Goal: Transaction & Acquisition: Book appointment/travel/reservation

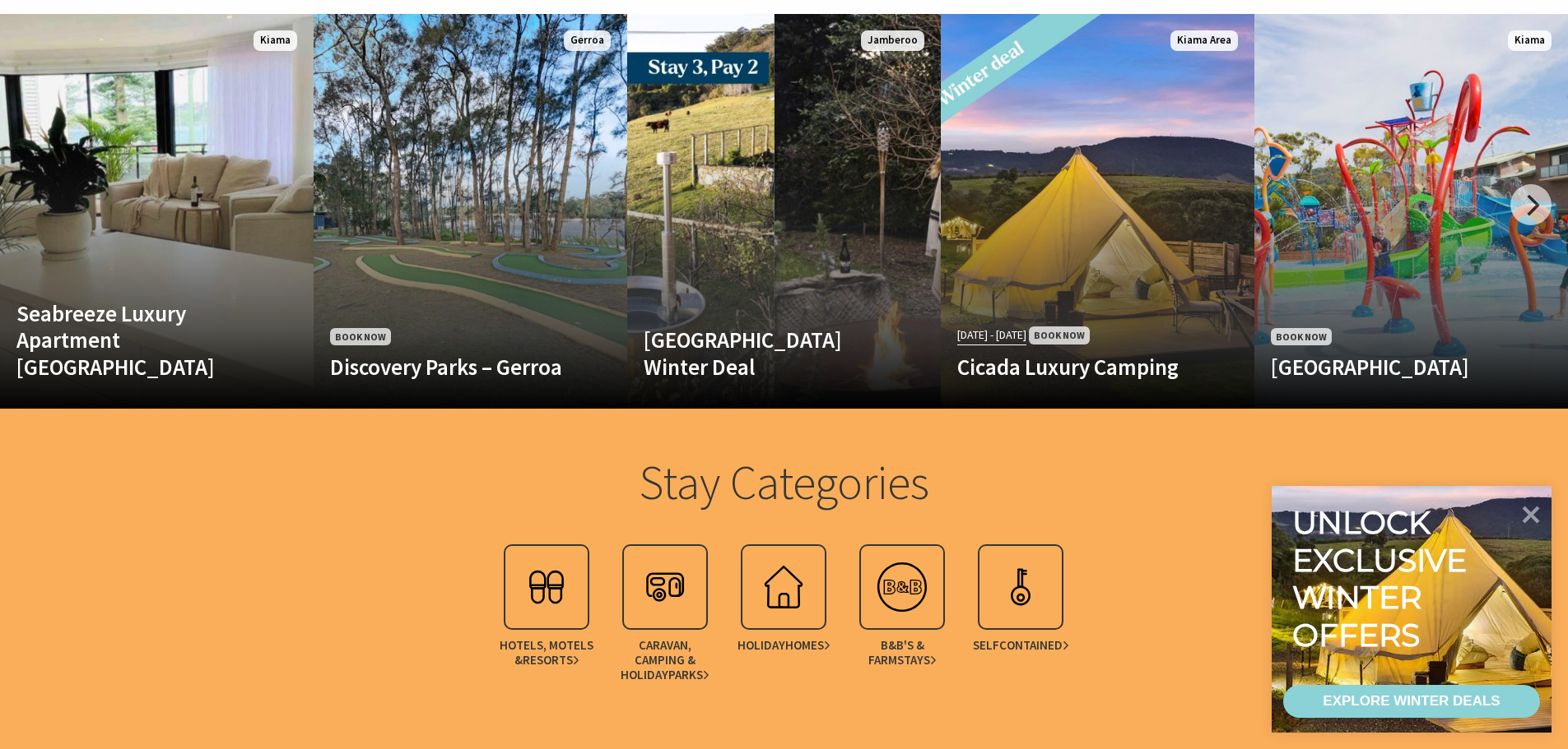
scroll to position [987, 0]
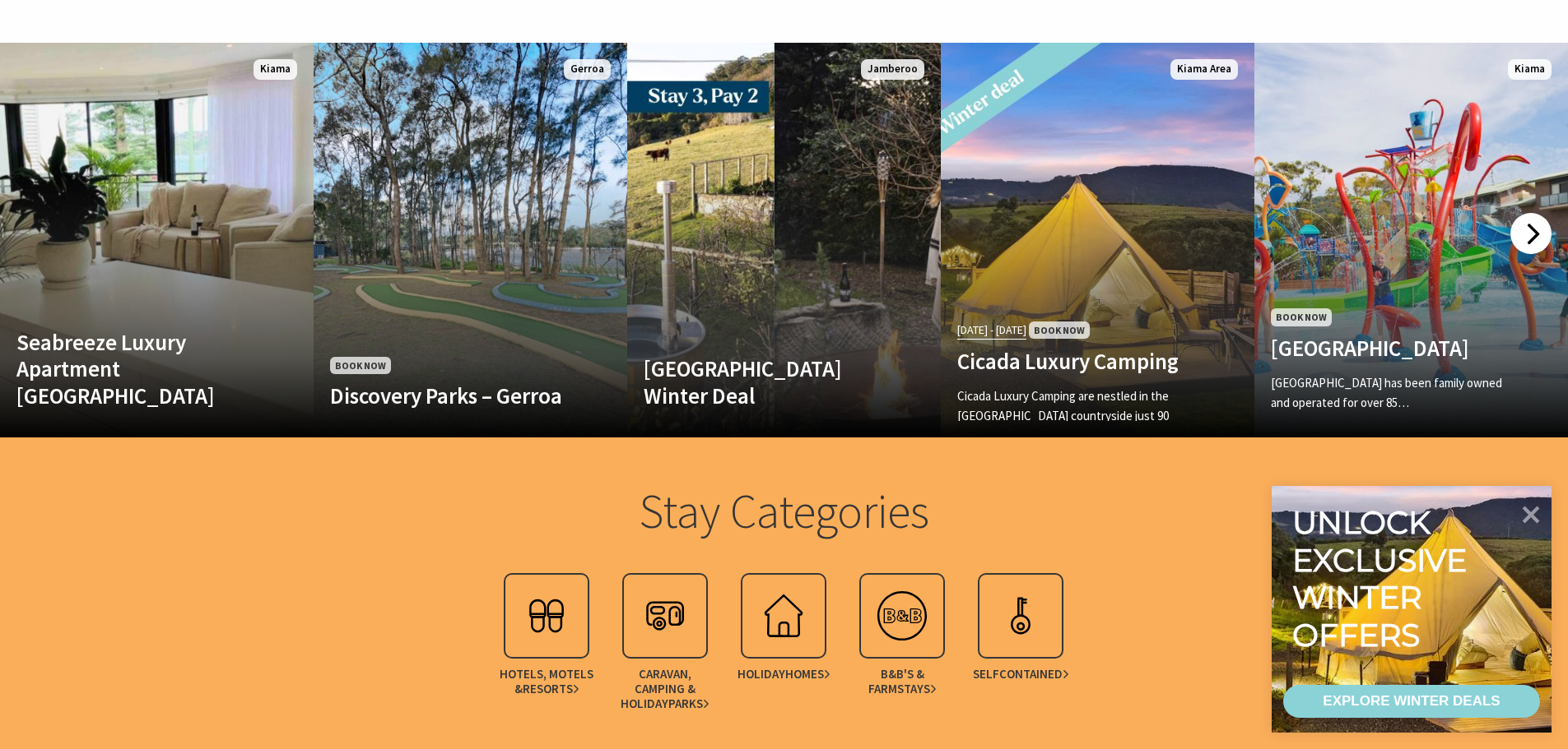
click at [1526, 232] on div at bounding box center [1531, 233] width 41 height 41
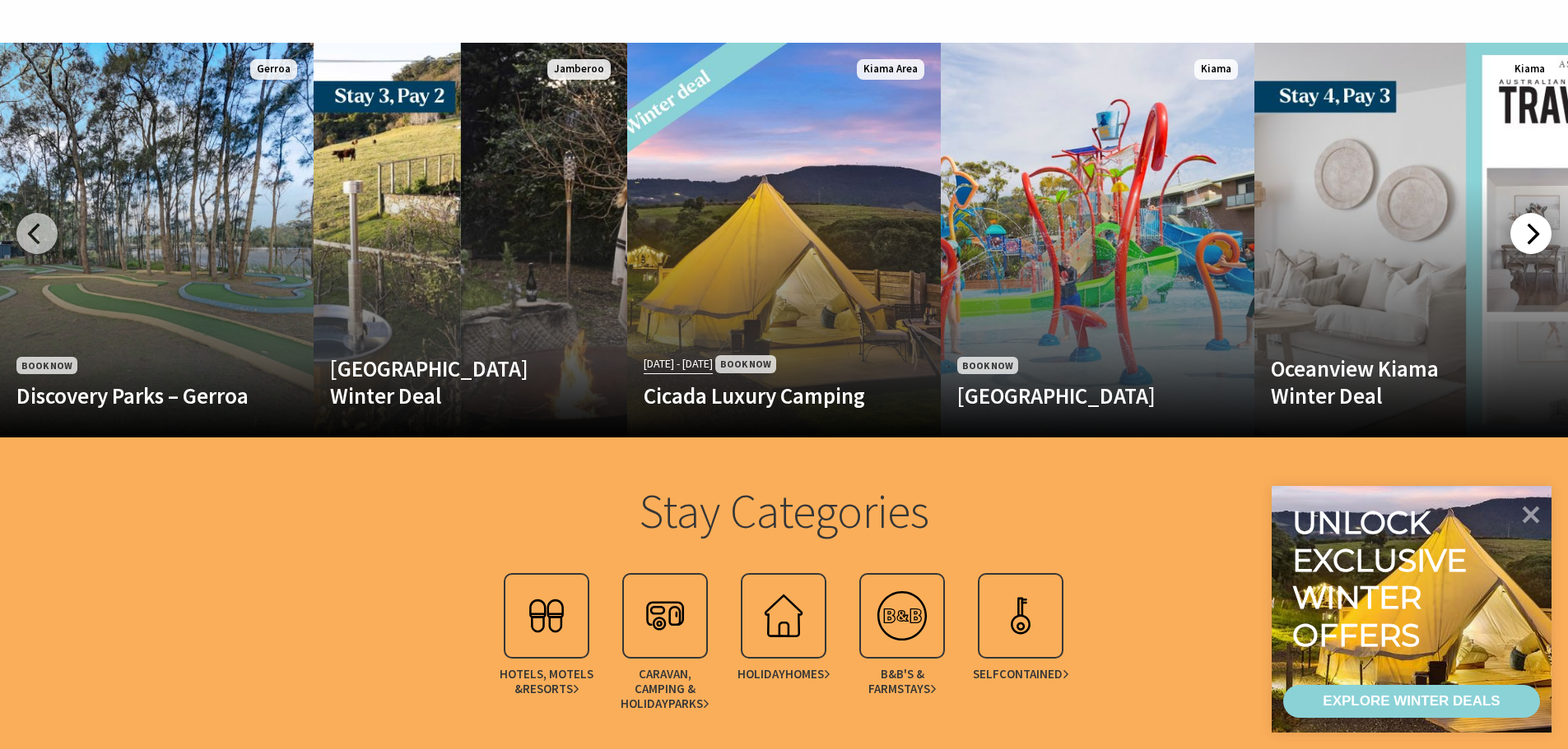
click at [1528, 236] on div at bounding box center [1531, 233] width 41 height 41
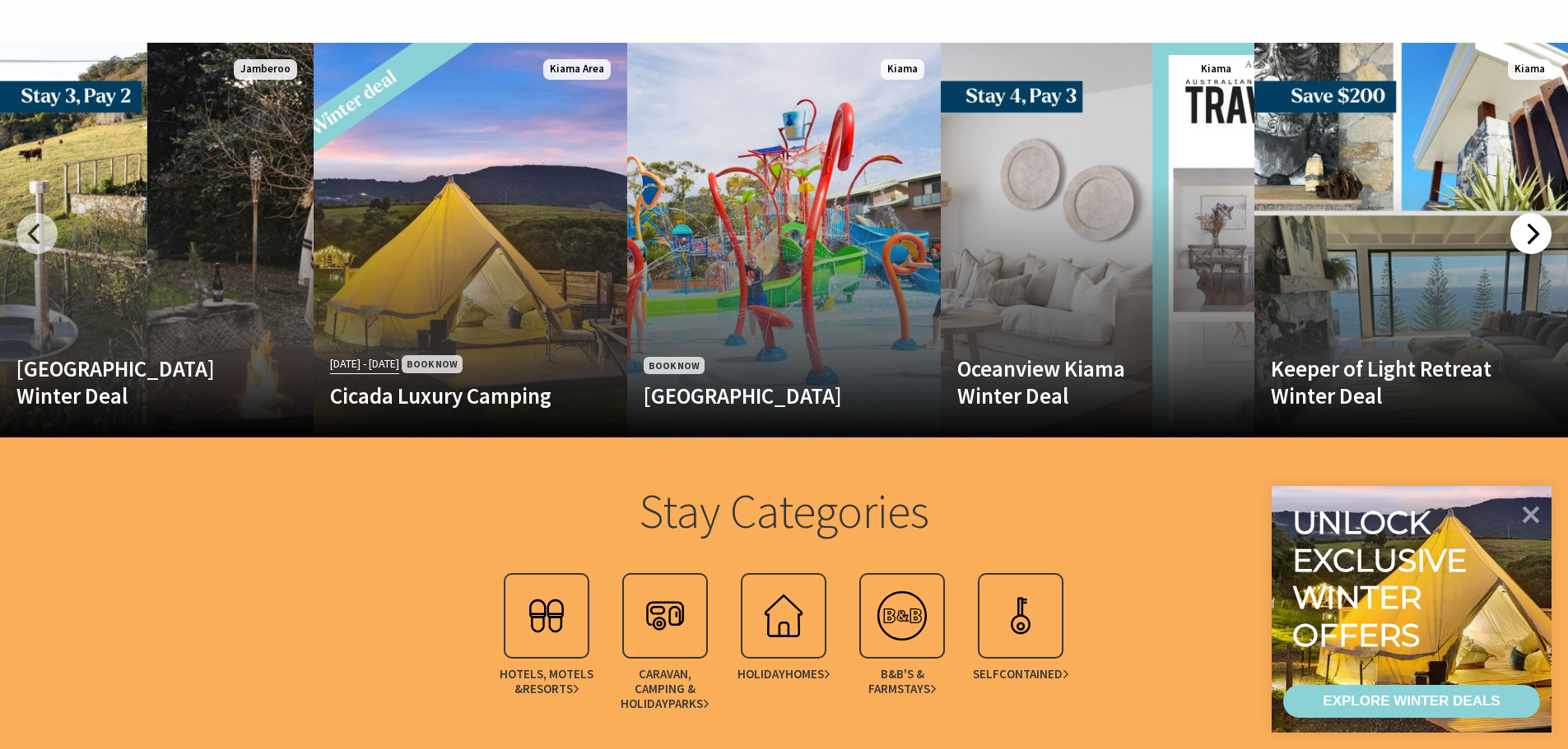
click at [1528, 236] on div at bounding box center [1531, 233] width 41 height 41
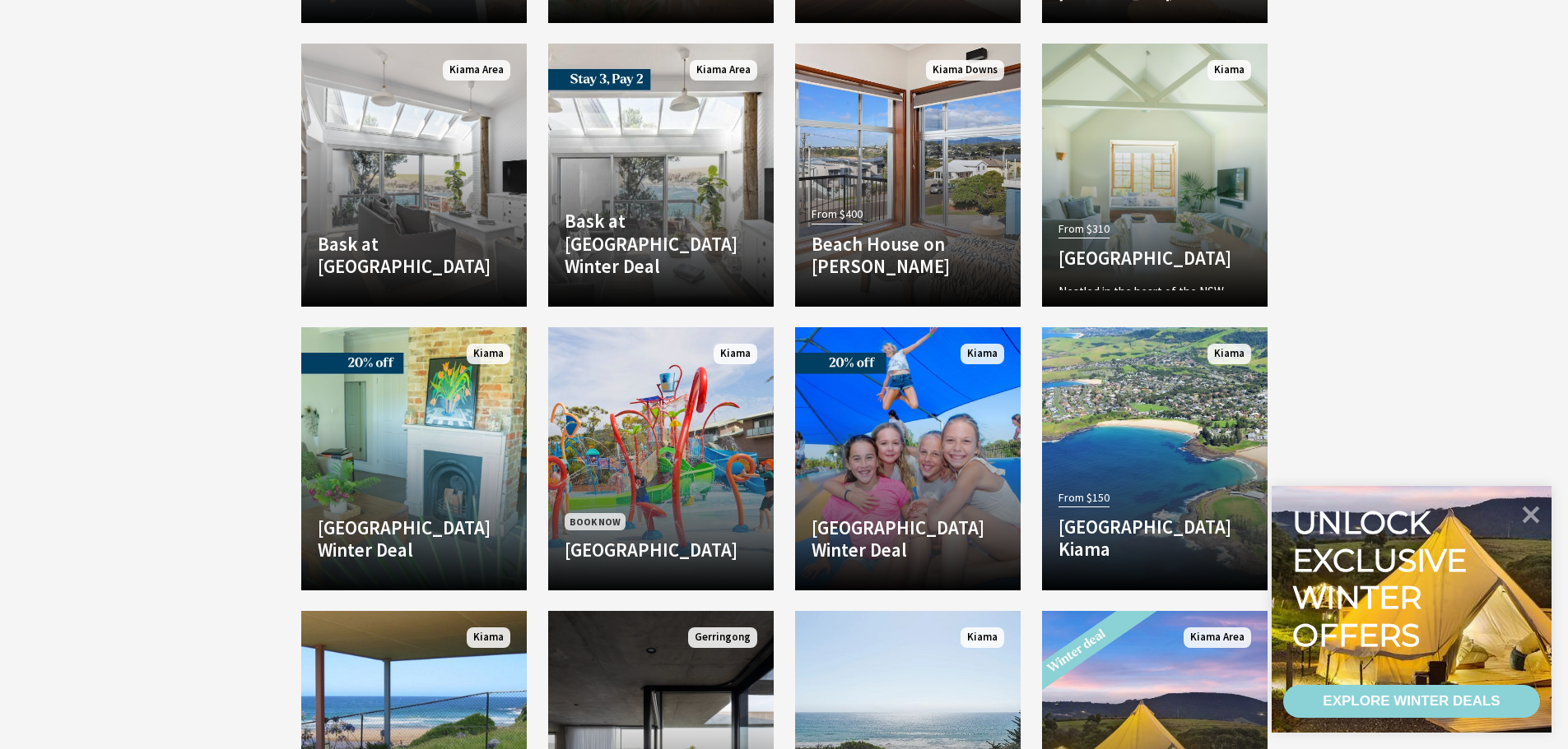
scroll to position [2221, 0]
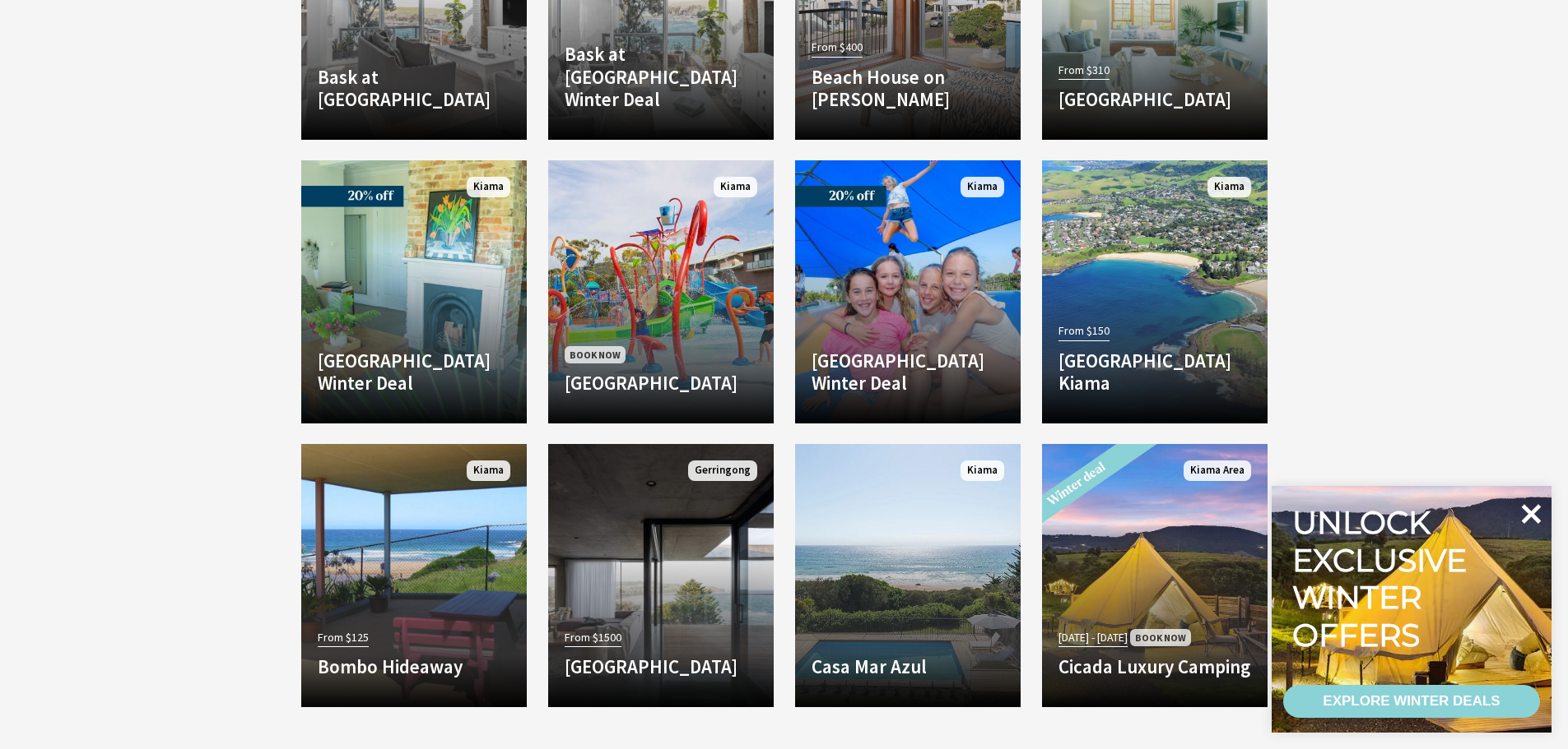
click at [1522, 507] on icon at bounding box center [1531, 514] width 19 height 19
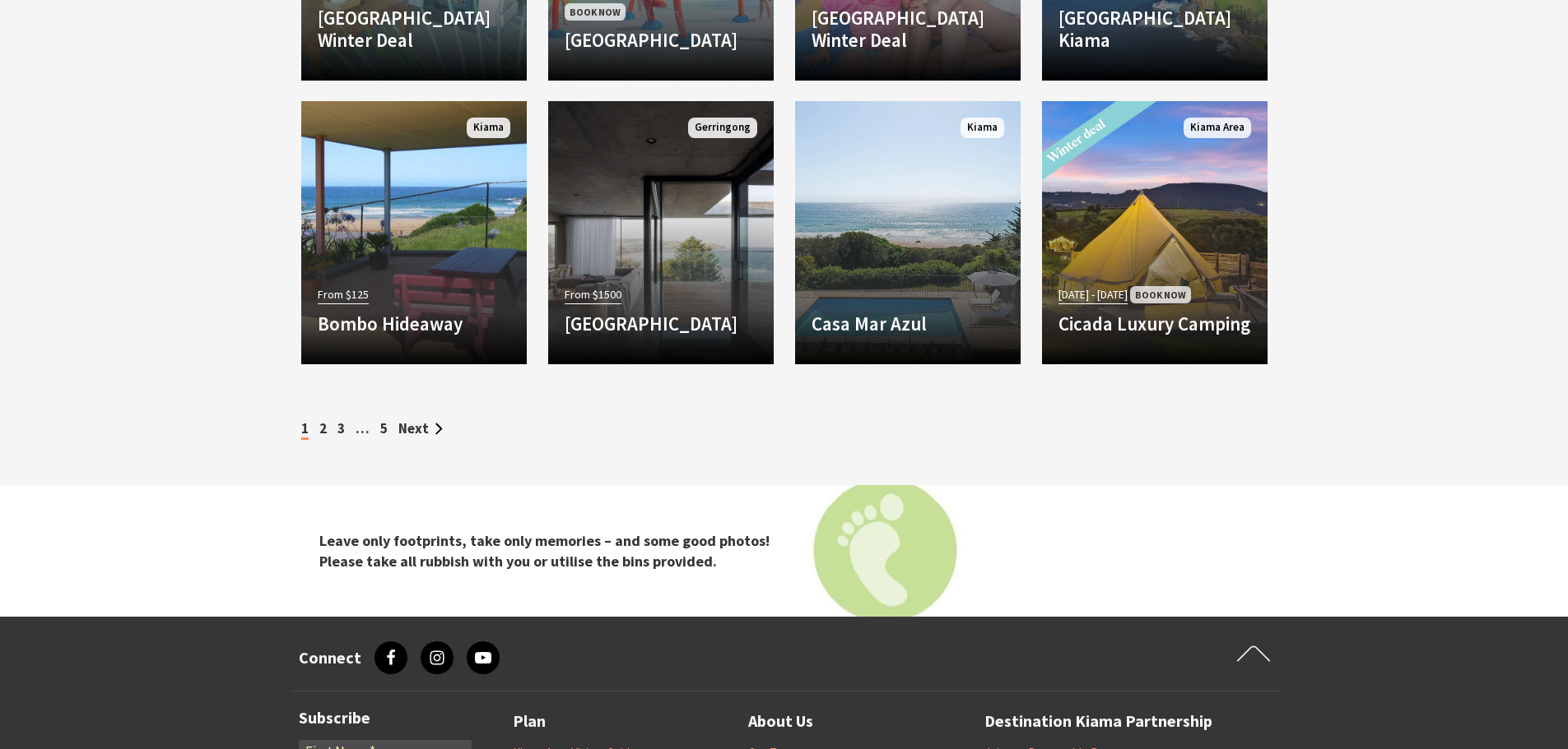
scroll to position [2632, 0]
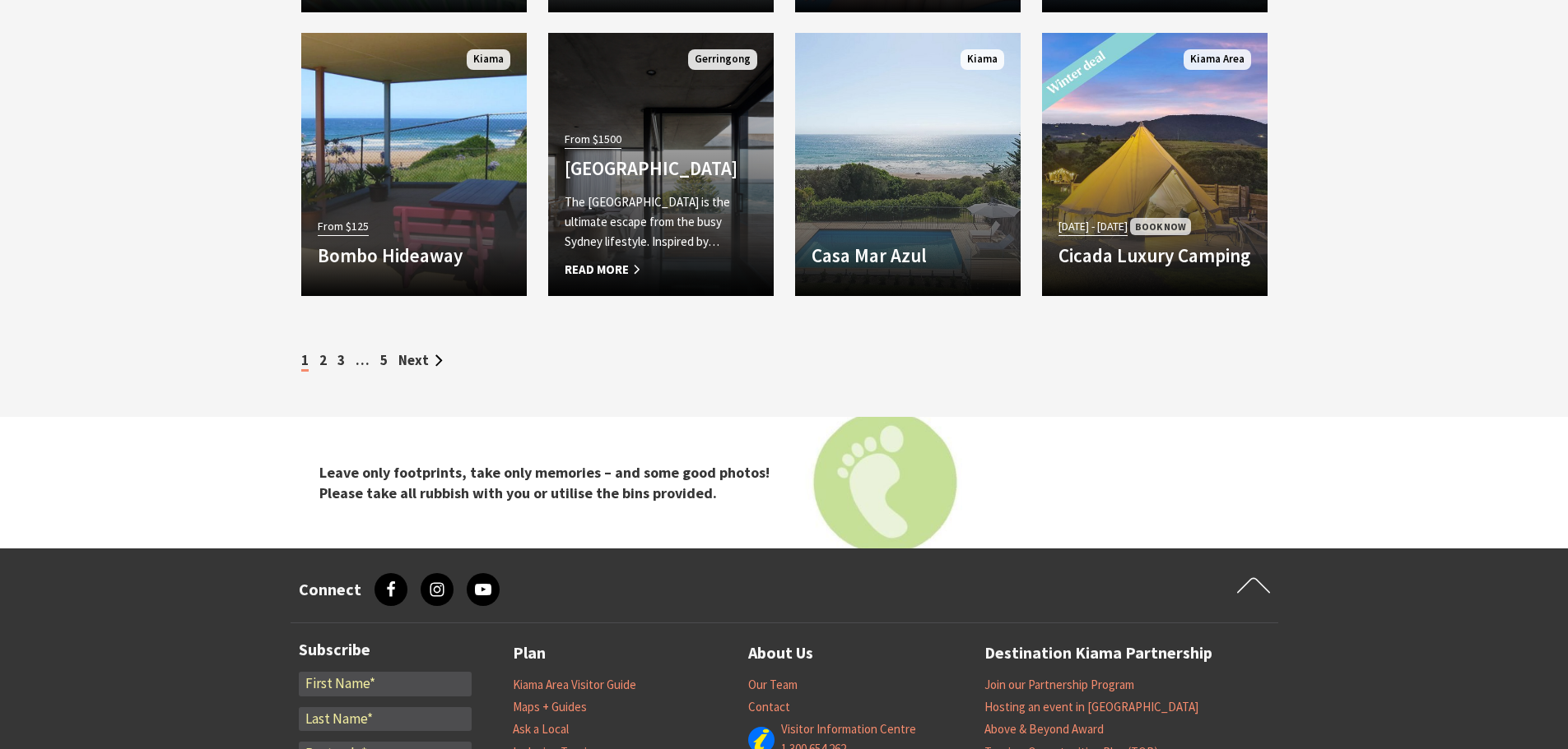
click at [646, 167] on h4 "[GEOGRAPHIC_DATA]" at bounding box center [661, 168] width 193 height 23
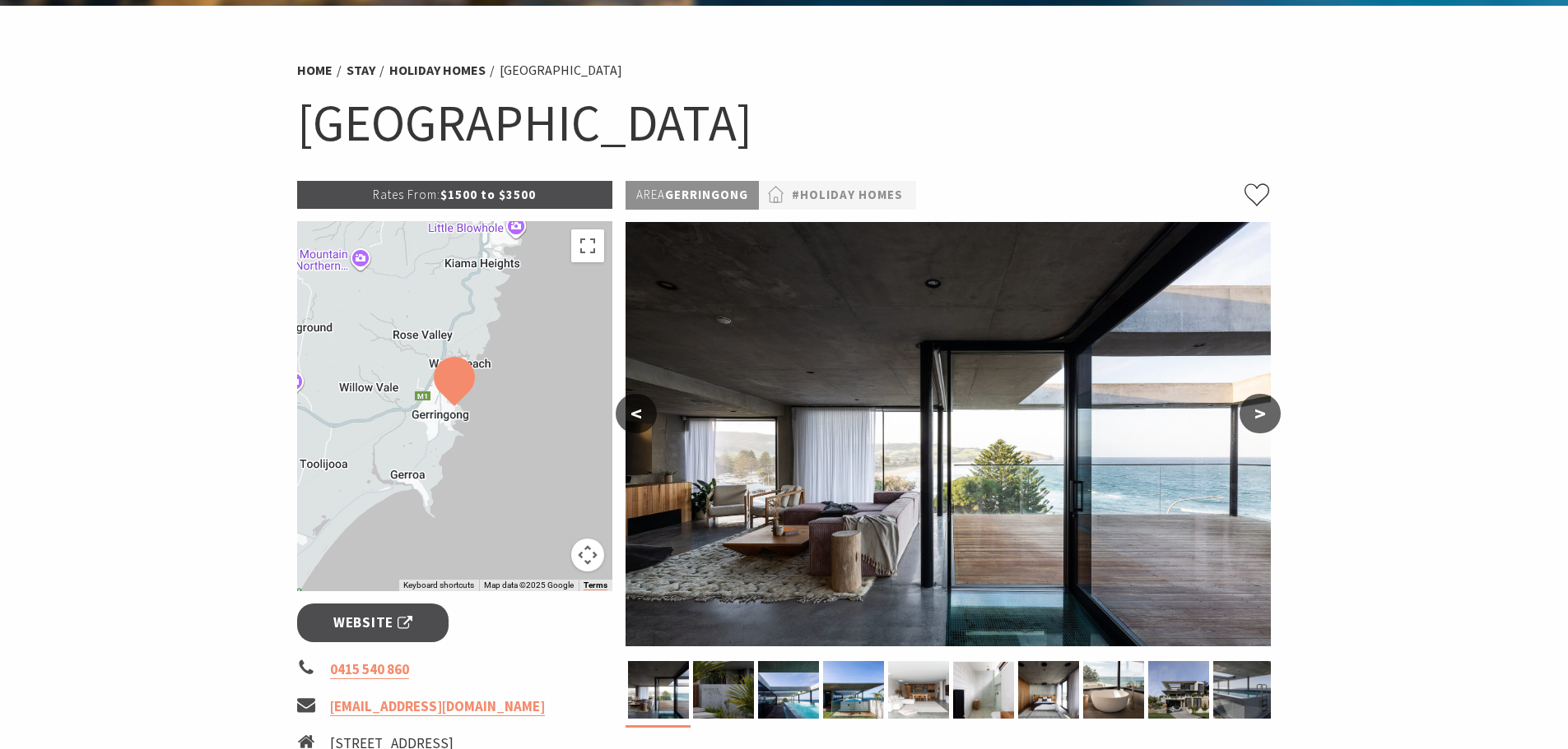
scroll to position [164, 0]
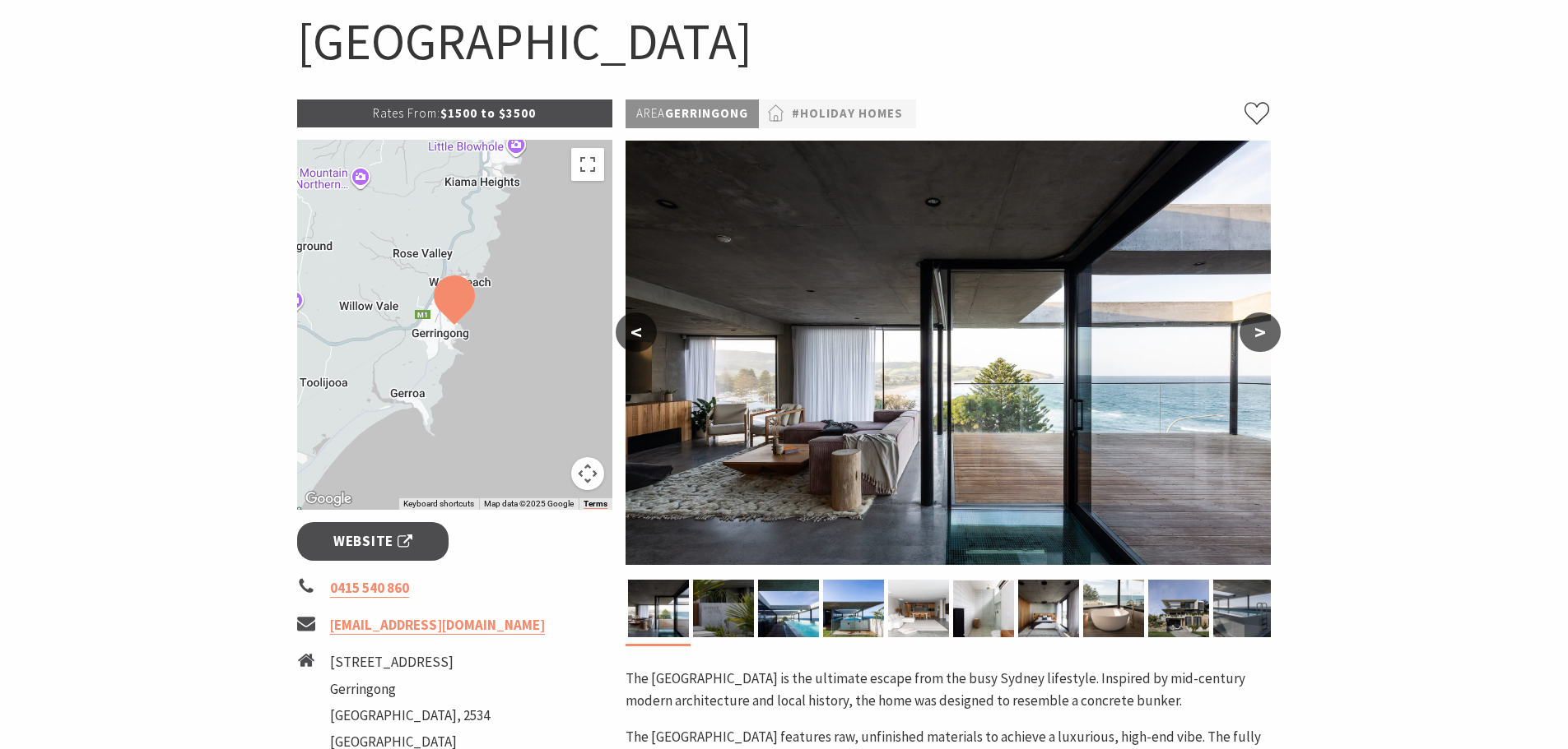
click at [1260, 335] on button ">" at bounding box center [1259, 332] width 41 height 40
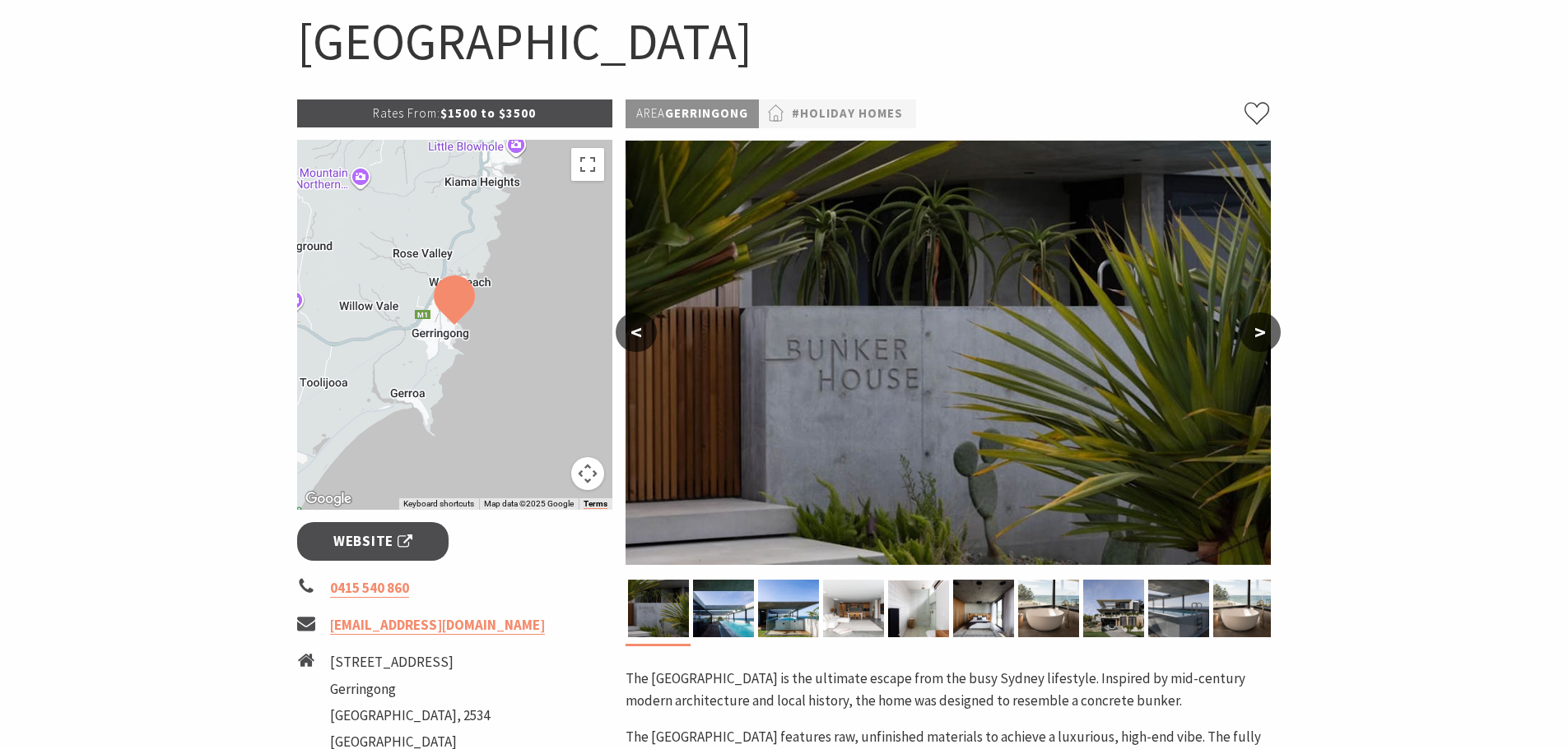
click at [1260, 335] on button ">" at bounding box center [1259, 332] width 41 height 40
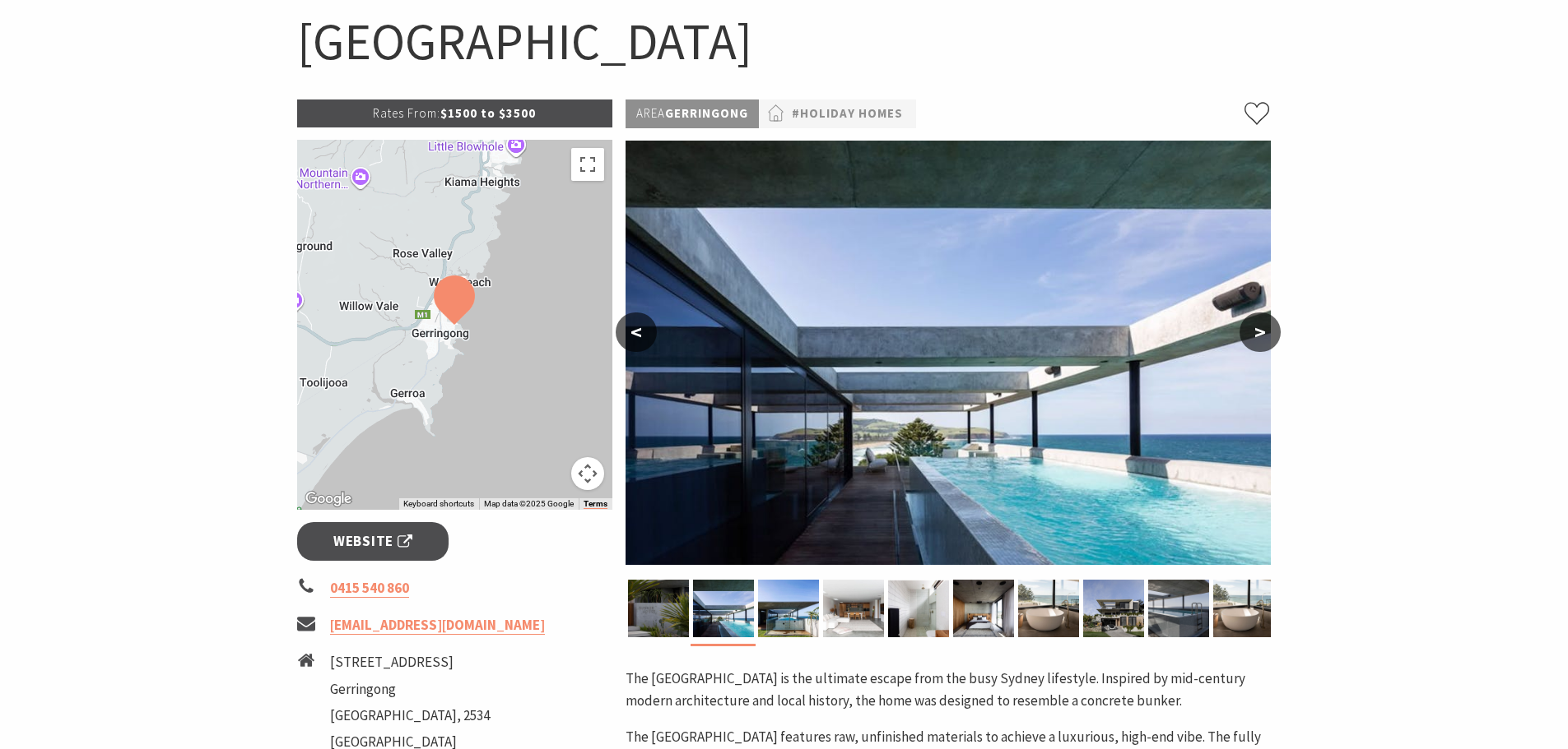
click at [1260, 335] on button ">" at bounding box center [1259, 332] width 41 height 40
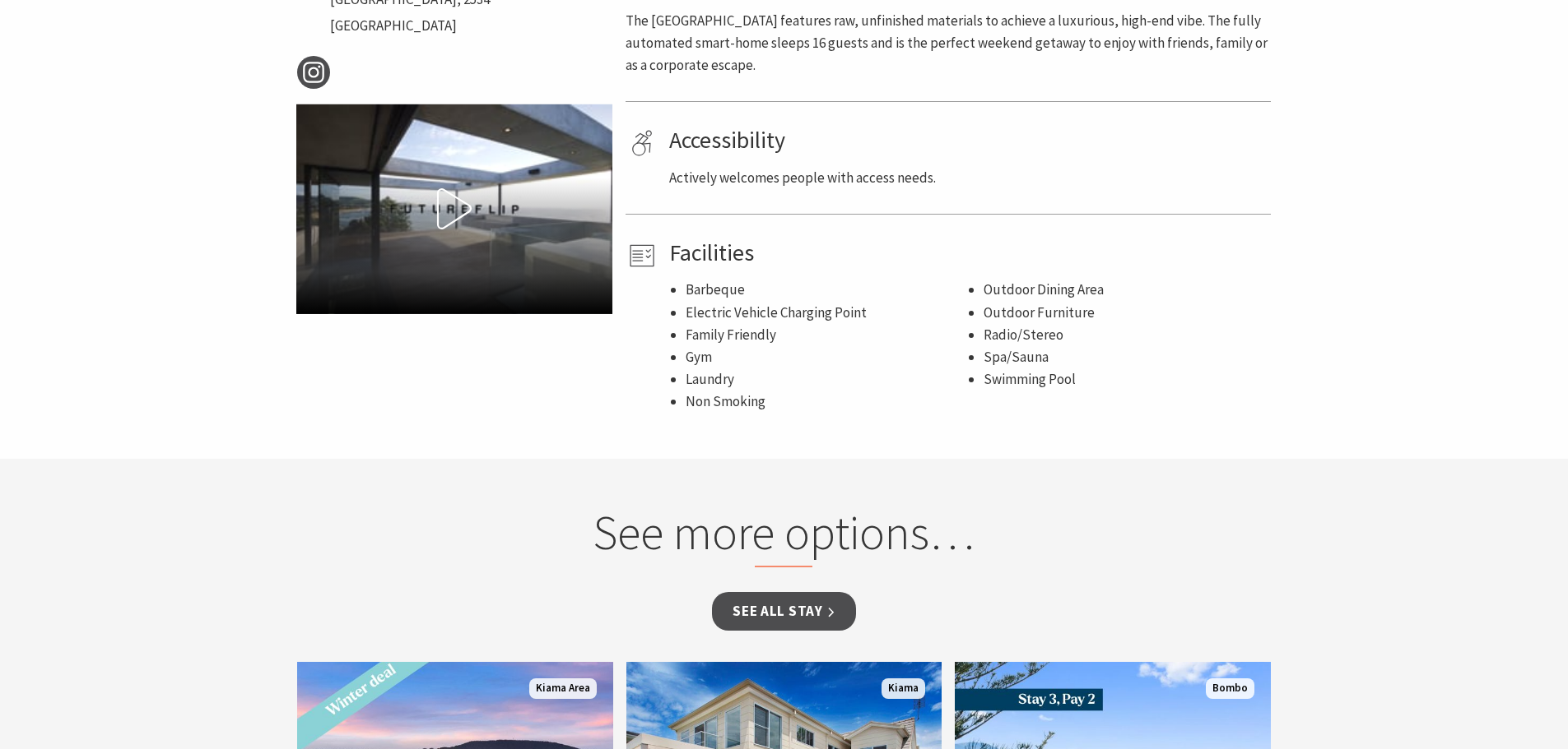
scroll to position [1069, 0]
